Goal: Entertainment & Leisure: Browse casually

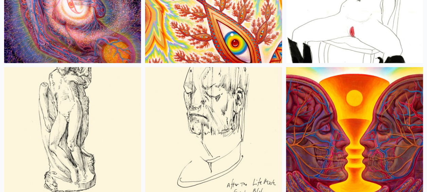
scroll to position [3944, 0]
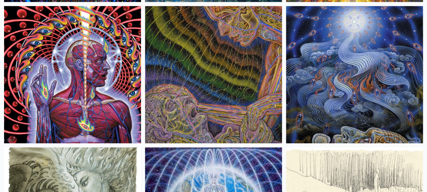
scroll to position [7548, 0]
click at [75, 93] on img at bounding box center [72, 74] width 137 height 137
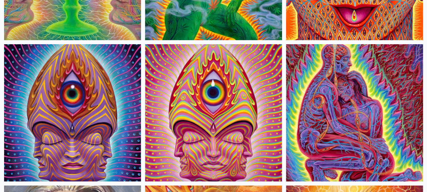
scroll to position [2448, 0]
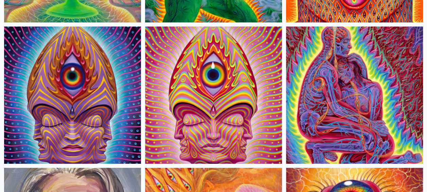
click at [90, 97] on img at bounding box center [72, 95] width 137 height 137
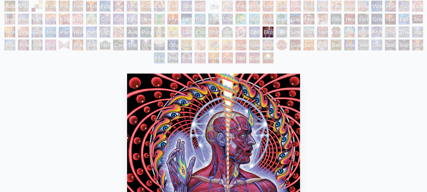
scroll to position [102, 0]
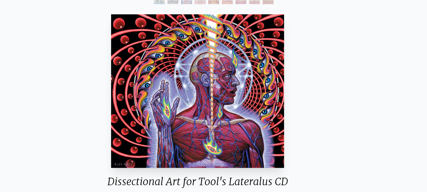
click at [232, 47] on img "82 / 133" at bounding box center [197, 90] width 173 height 153
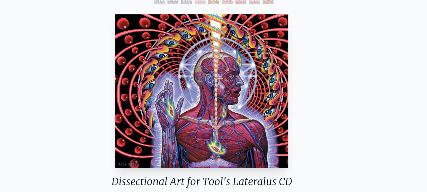
click at [187, 20] on img "82 / 133" at bounding box center [201, 90] width 173 height 153
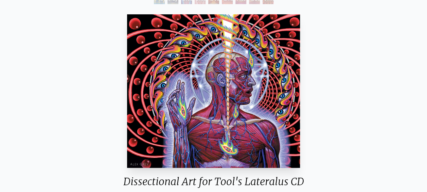
scroll to position [0, 0]
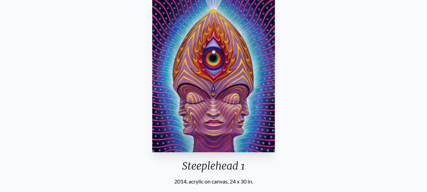
scroll to position [68, 0]
